Goal: Task Accomplishment & Management: Use online tool/utility

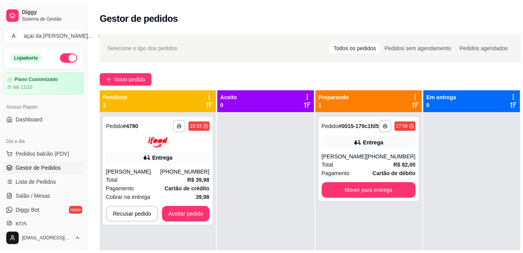
scroll to position [78, 0]
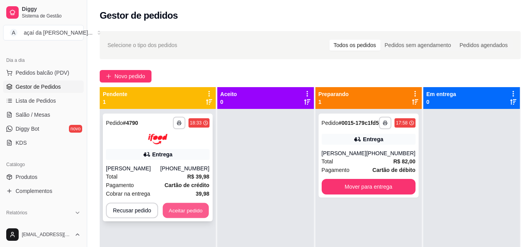
click at [188, 205] on button "Aceitar pedido" at bounding box center [186, 210] width 46 height 15
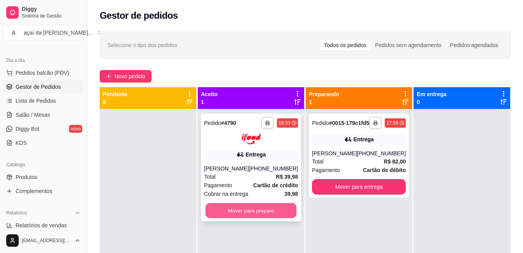
click at [255, 209] on button "Mover para preparo" at bounding box center [250, 210] width 91 height 15
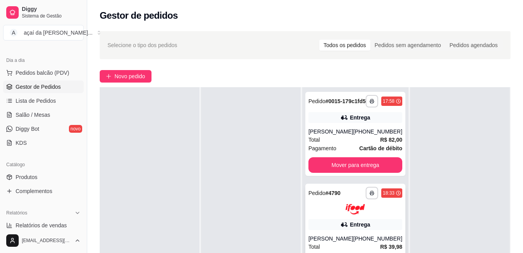
scroll to position [52, 0]
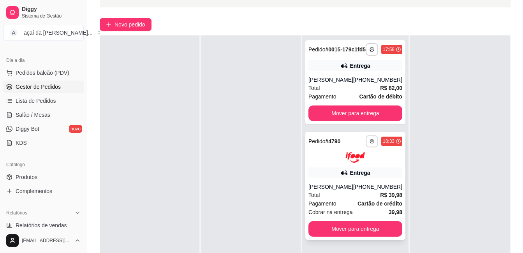
click at [370, 140] on polyline "button" at bounding box center [371, 139] width 2 height 1
click at [346, 176] on button "IMPRESSORA" at bounding box center [346, 174] width 56 height 12
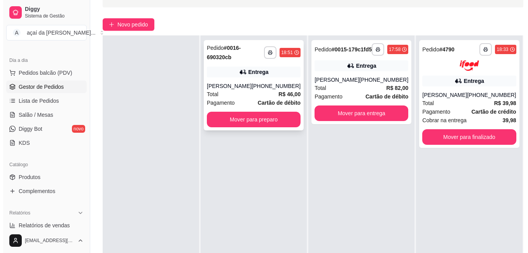
scroll to position [0, 0]
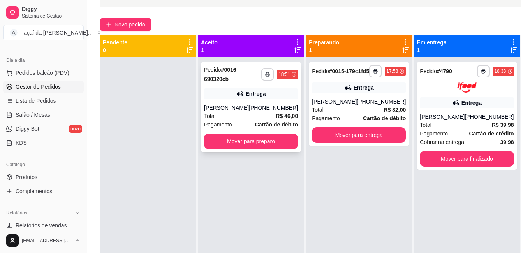
click at [241, 103] on div "**********" at bounding box center [251, 107] width 100 height 90
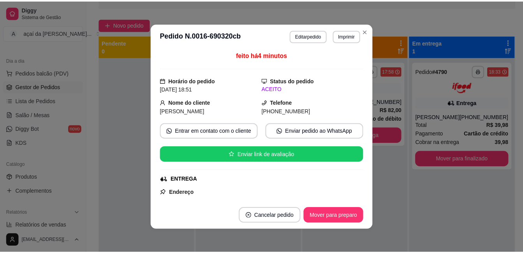
scroll to position [65, 0]
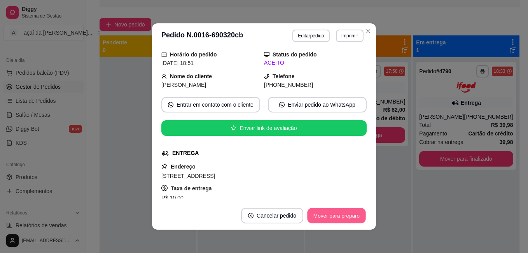
click at [325, 214] on button "Mover para preparo" at bounding box center [336, 215] width 58 height 15
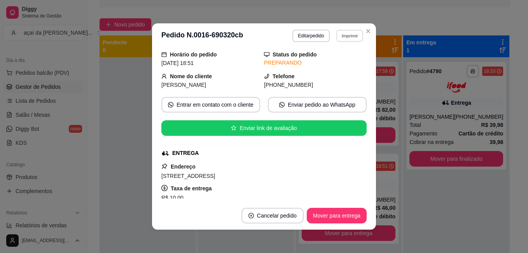
click at [342, 30] on button "Imprimir" at bounding box center [350, 36] width 27 height 12
click at [331, 65] on button "IMPRESSORA" at bounding box center [334, 63] width 56 height 12
click at [367, 38] on header "**********" at bounding box center [264, 35] width 224 height 25
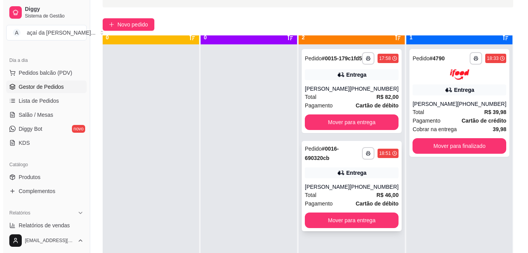
scroll to position [22, 0]
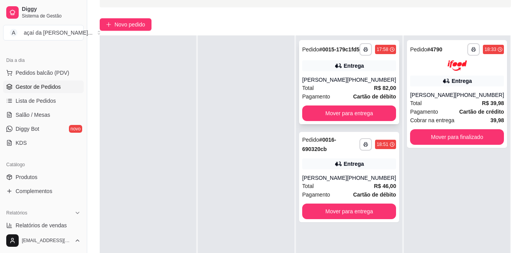
click at [368, 62] on div "**********" at bounding box center [349, 82] width 100 height 84
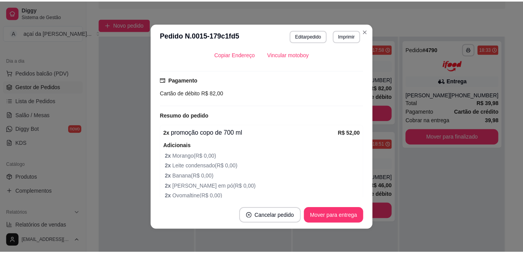
scroll to position [260, 0]
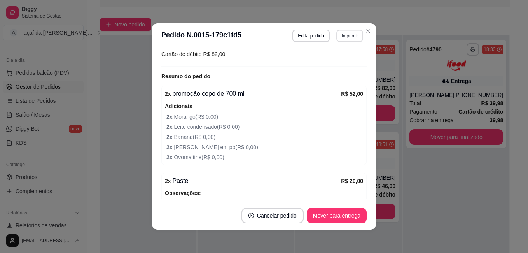
click at [340, 37] on button "Imprimir" at bounding box center [350, 36] width 27 height 12
click at [323, 61] on button "IMPRESSORA" at bounding box center [334, 63] width 56 height 12
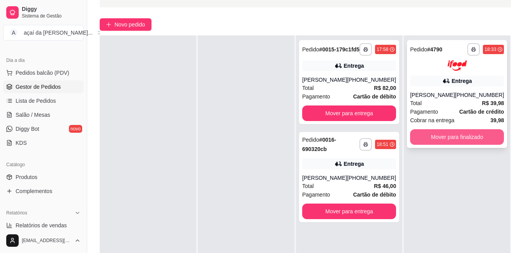
click at [444, 139] on button "Mover para finalizado" at bounding box center [457, 137] width 94 height 16
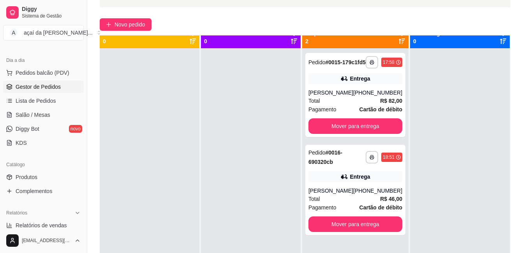
scroll to position [0, 0]
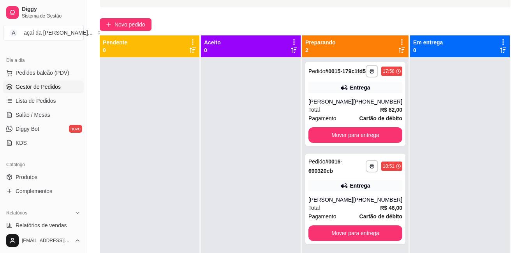
click at [500, 45] on icon at bounding box center [502, 42] width 7 height 7
click at [500, 47] on icon at bounding box center [503, 49] width 6 height 5
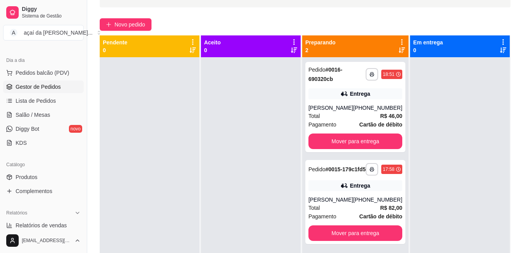
click at [497, 54] on div "Em entrega 0" at bounding box center [460, 46] width 100 height 22
click at [500, 39] on div "Mudar para pedidos recebidos primeiro" at bounding box center [467, 38] width 103 height 11
click at [463, 68] on div at bounding box center [460, 183] width 100 height 253
click at [499, 40] on icon at bounding box center [502, 42] width 7 height 7
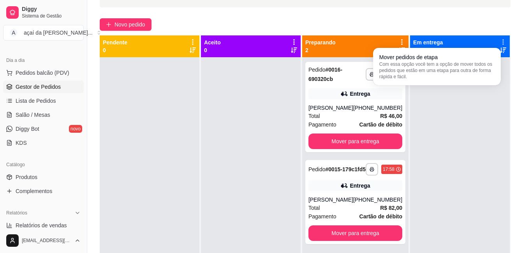
click at [499, 40] on icon at bounding box center [502, 42] width 7 height 7
